Goal: Complete application form

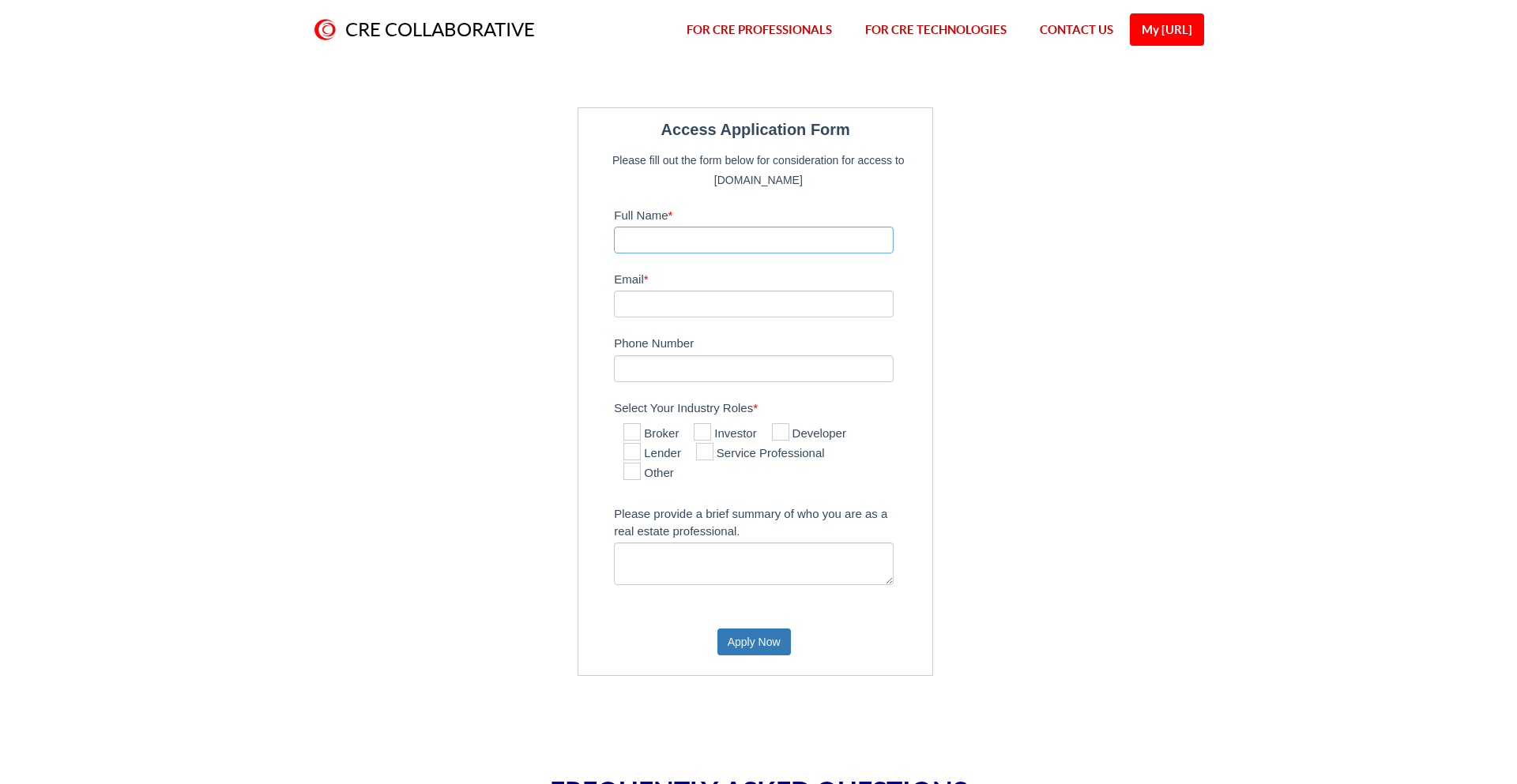
click at [667, 232] on input "Full Name *" at bounding box center [753, 240] width 279 height 27
type input "[PERSON_NAME][DEMOGRAPHIC_DATA]"
type input "[EMAIL_ADDRESS][DOMAIN_NAME]"
type input "7066040133"
click at [705, 426] on icon at bounding box center [703, 432] width 18 height 18
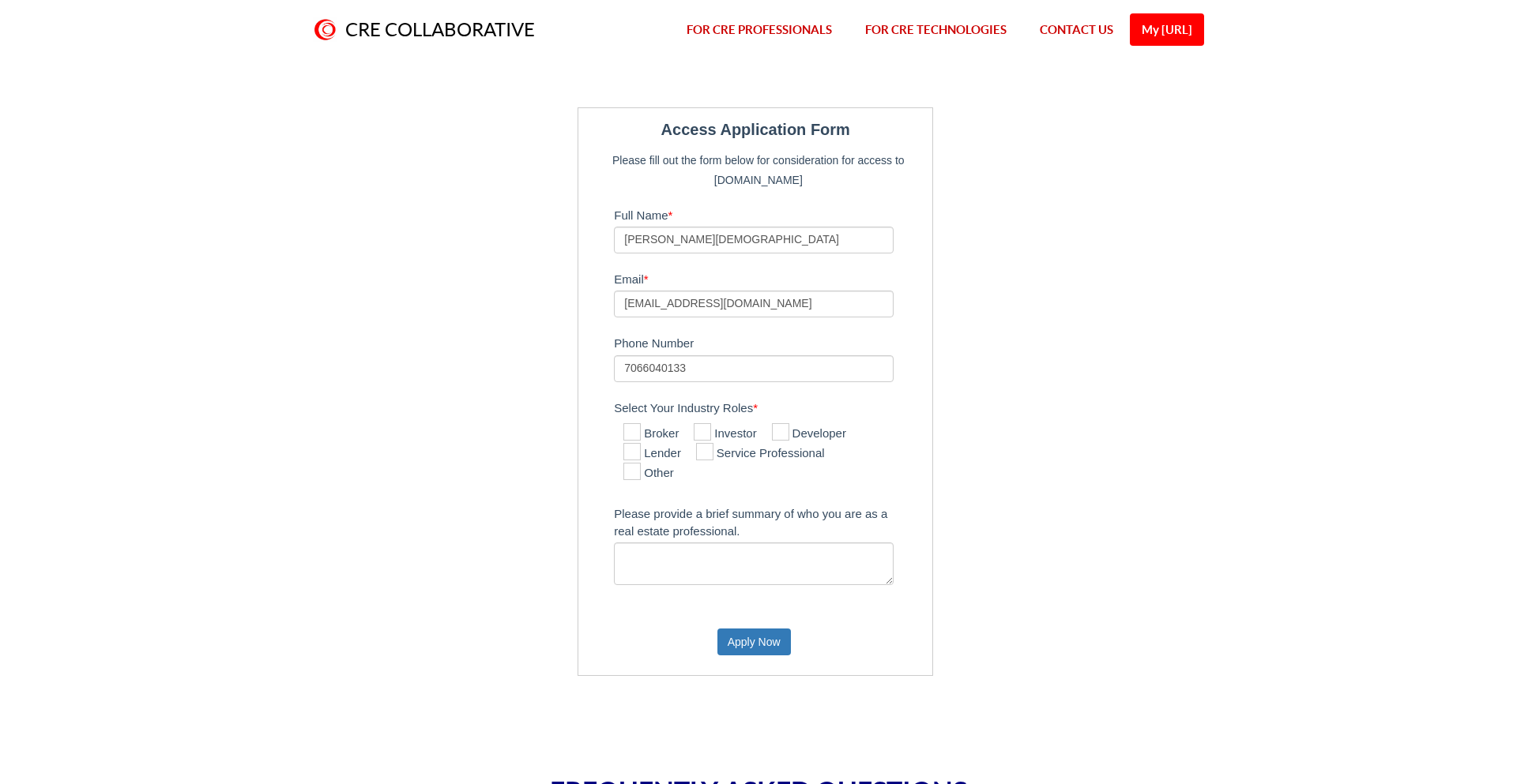
click at [704, 428] on input "Investor" at bounding box center [699, 433] width 11 height 11
checkbox input "true"
click at [667, 550] on textarea "Please provide a brief summary of who you are as a real estate professional." at bounding box center [753, 564] width 279 height 43
type textarea "I"
type textarea "I am an investor. PimaryI invest in real estate"
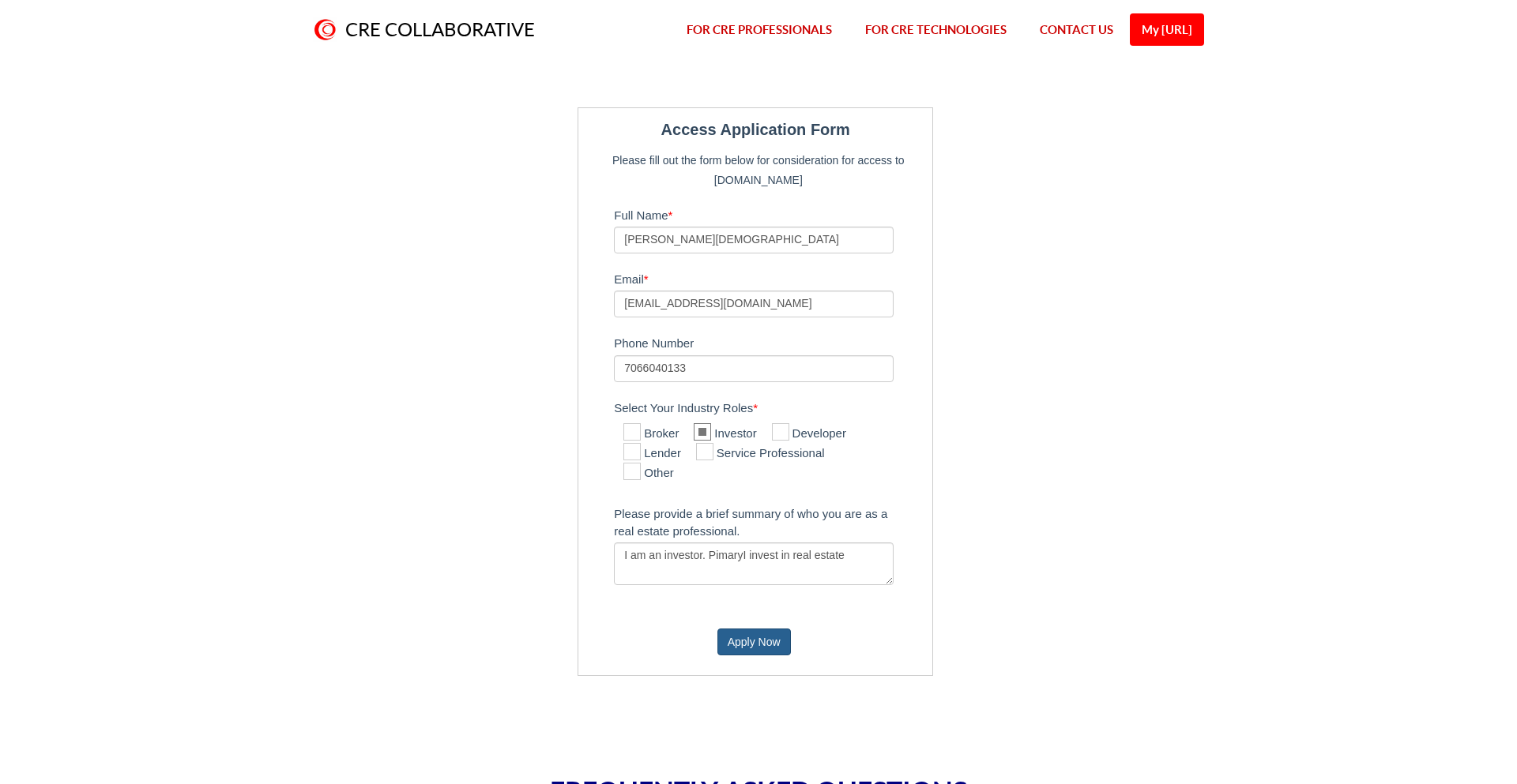
click at [728, 635] on button "Apply Now" at bounding box center [754, 642] width 74 height 27
